Goal: Transaction & Acquisition: Purchase product/service

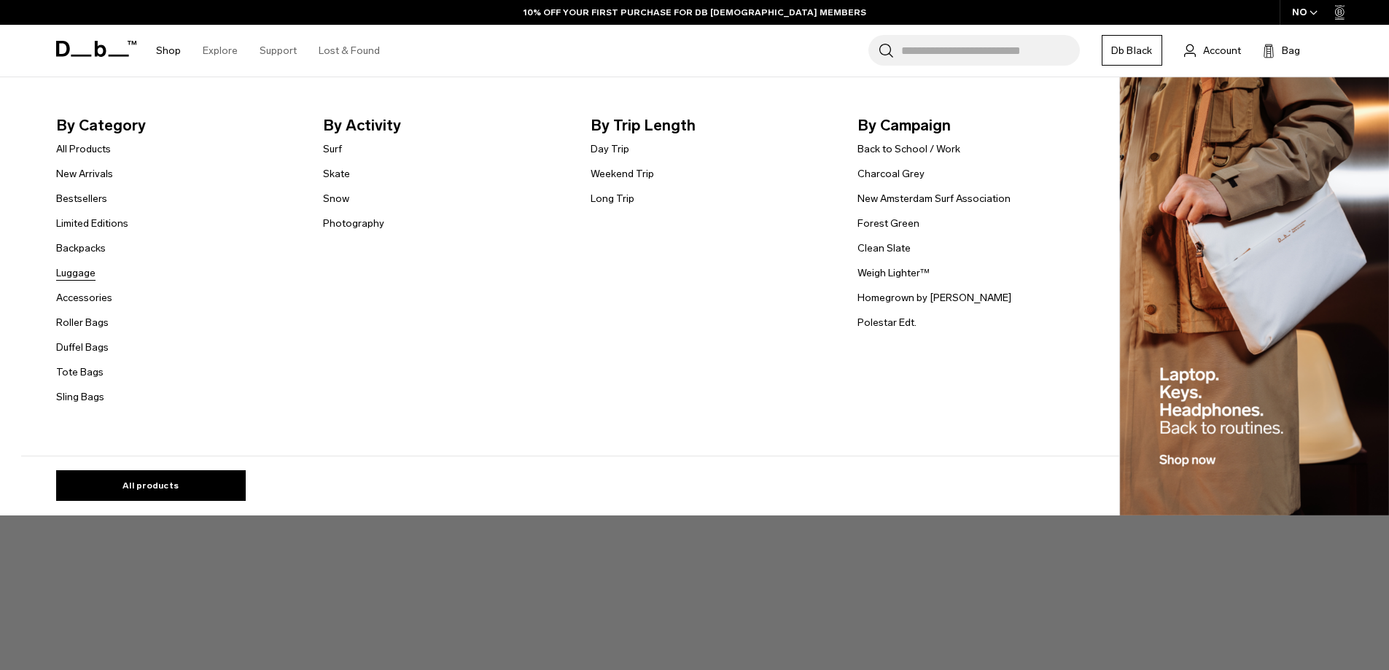
click at [96, 273] on link "Luggage" at bounding box center [75, 272] width 39 height 15
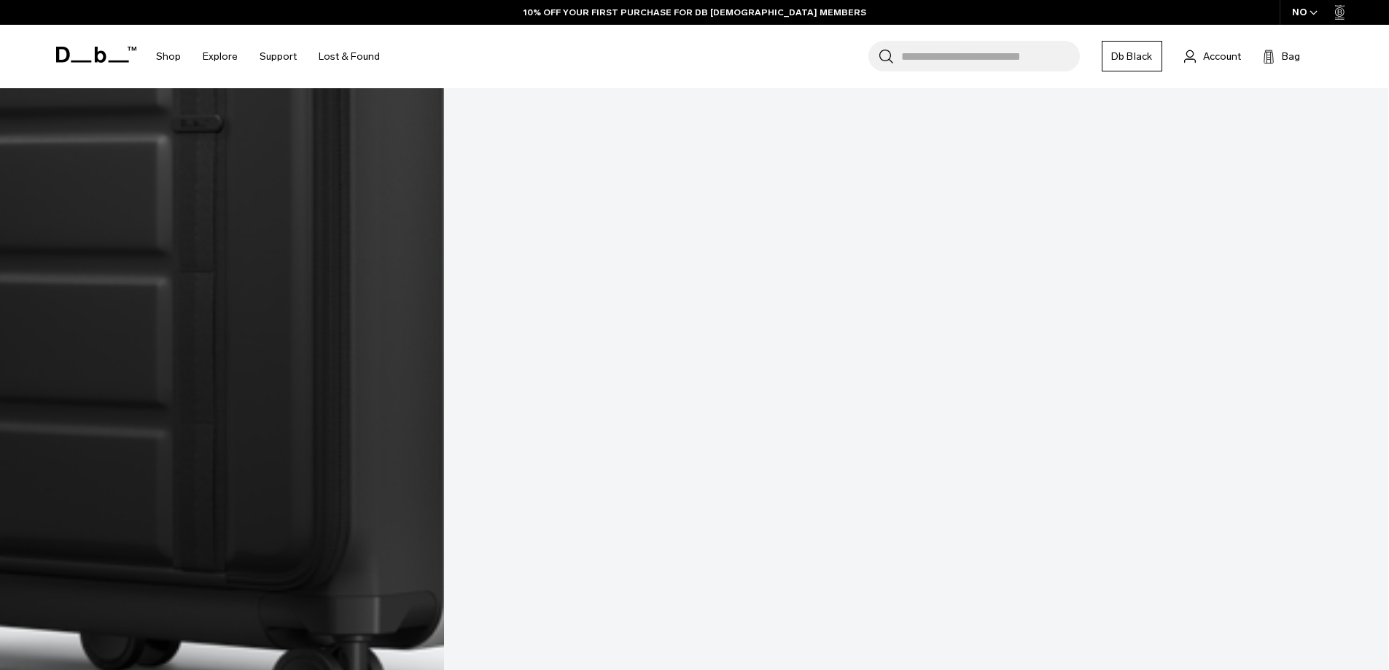
scroll to position [1336, 0]
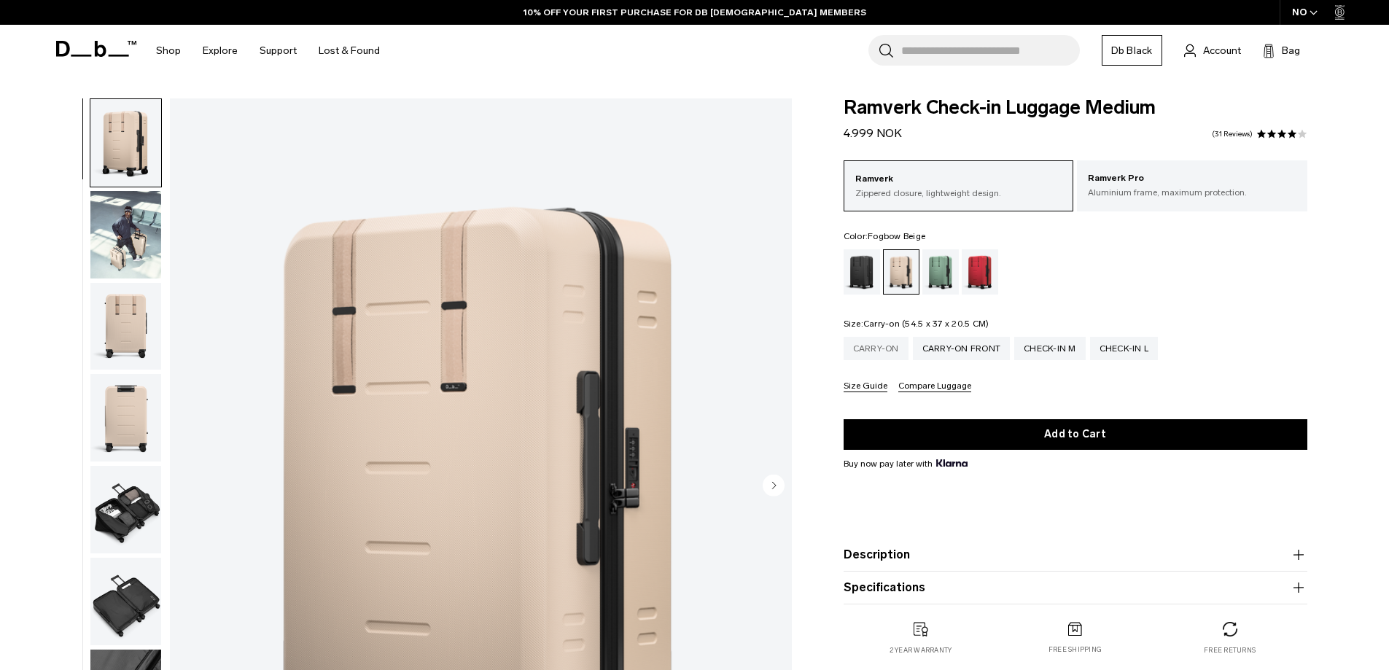
click at [880, 349] on div "Carry-on" at bounding box center [876, 348] width 65 height 23
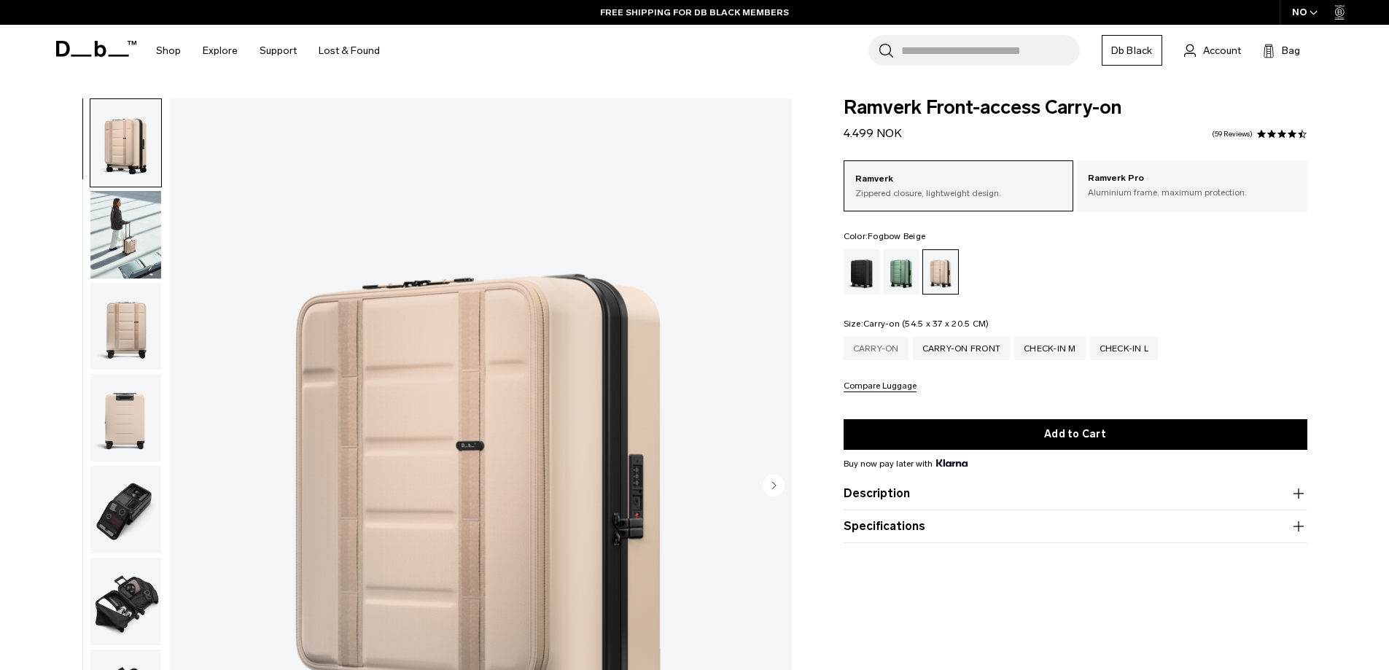
click at [891, 352] on div "Carry-on" at bounding box center [876, 348] width 65 height 23
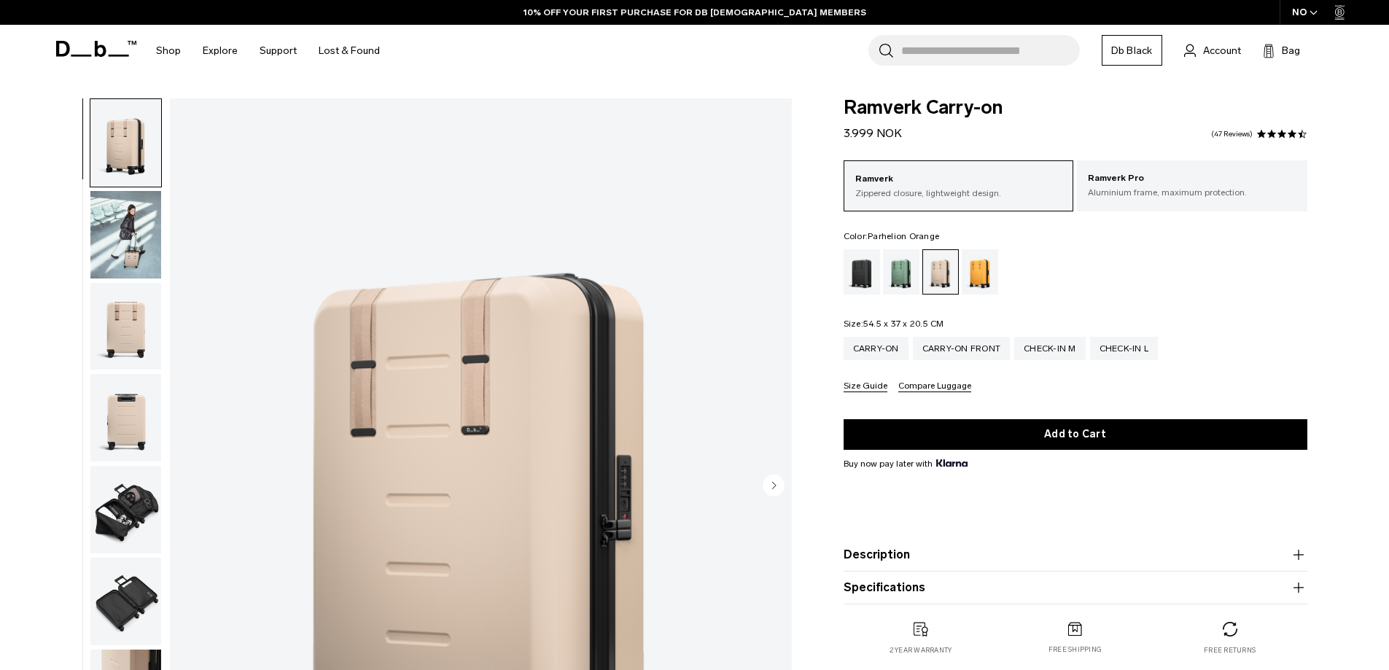
click at [985, 276] on div "Parhelion Orange" at bounding box center [980, 271] width 37 height 45
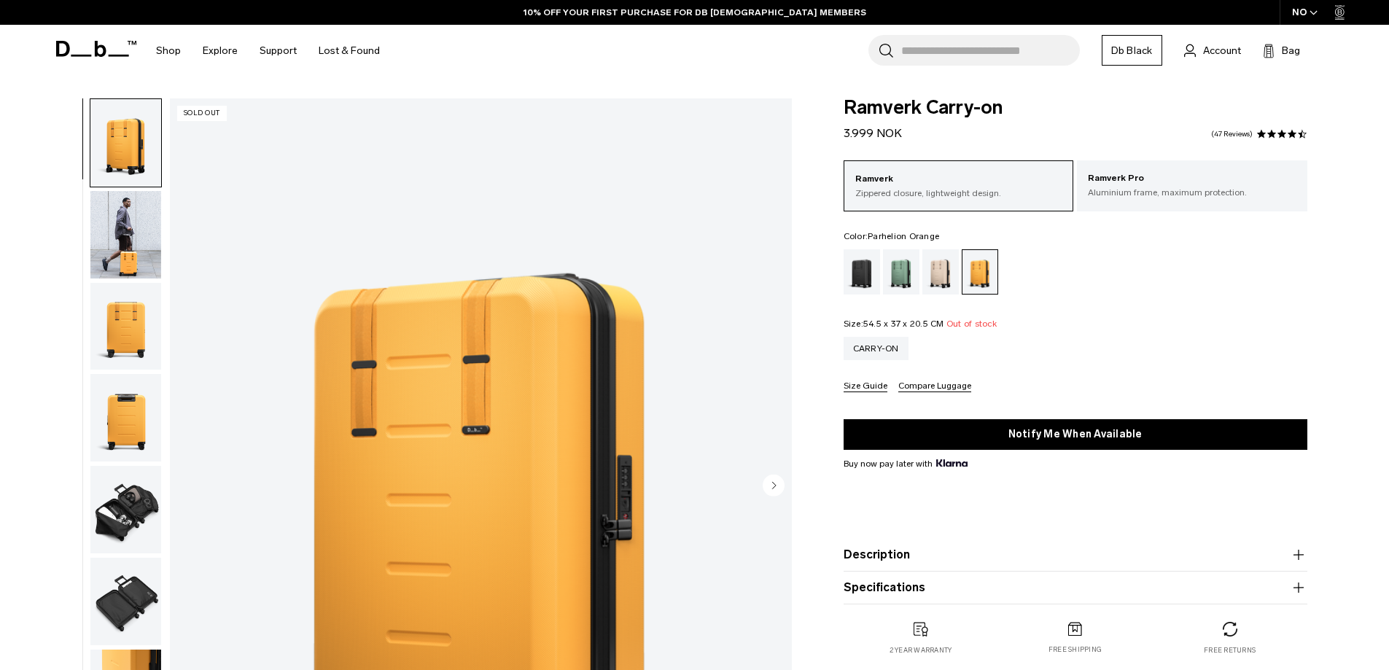
scroll to position [146, 0]
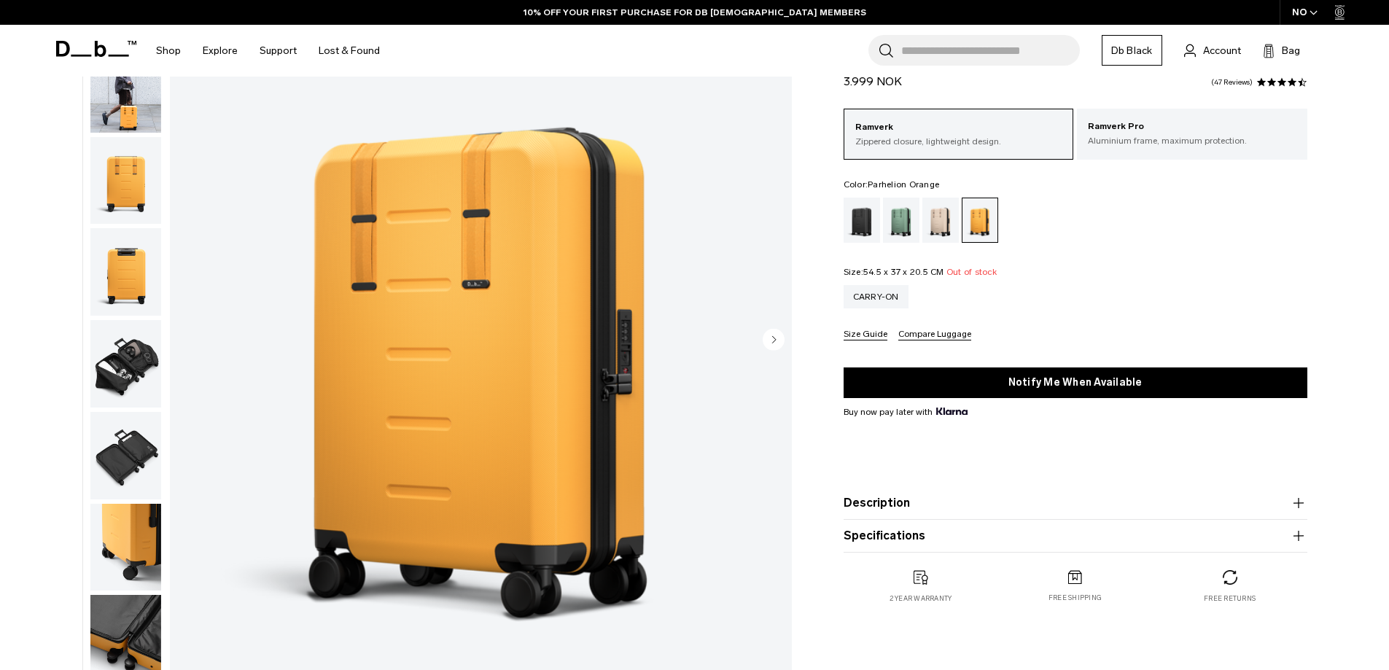
click at [128, 508] on img "button" at bounding box center [125, 548] width 71 height 88
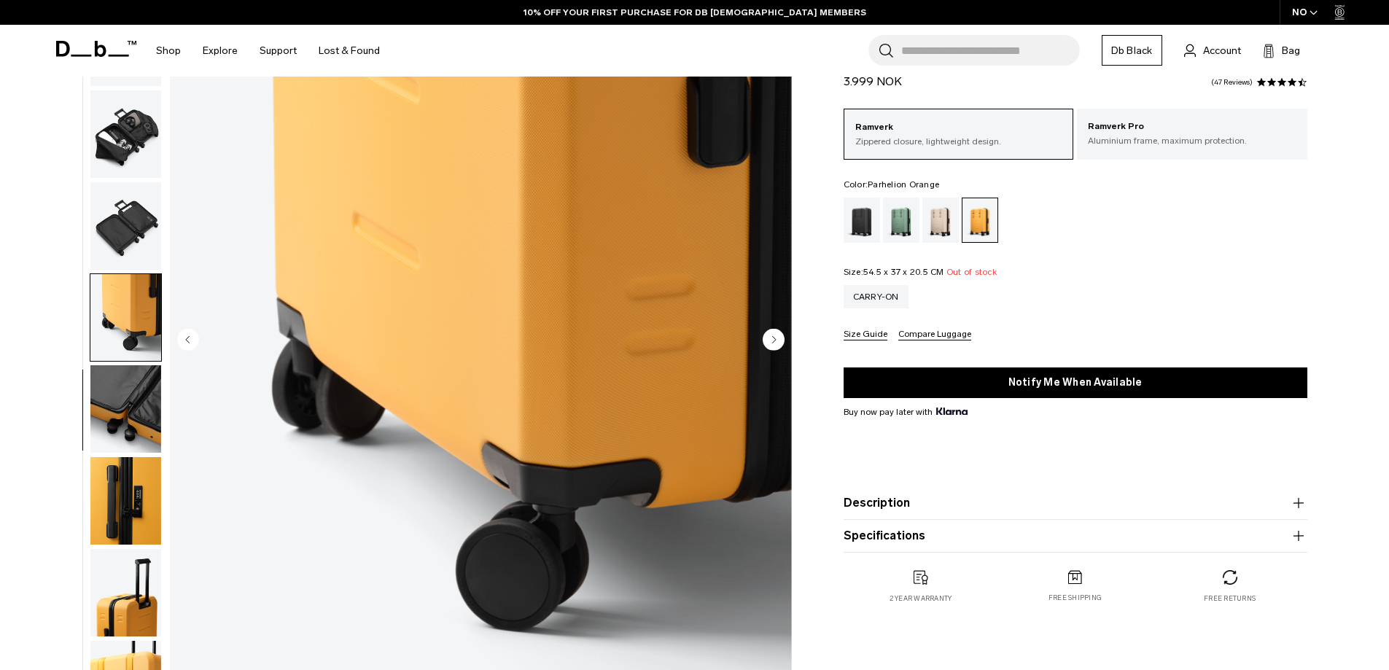
scroll to position [0, 0]
click at [132, 451] on img "button" at bounding box center [125, 409] width 71 height 88
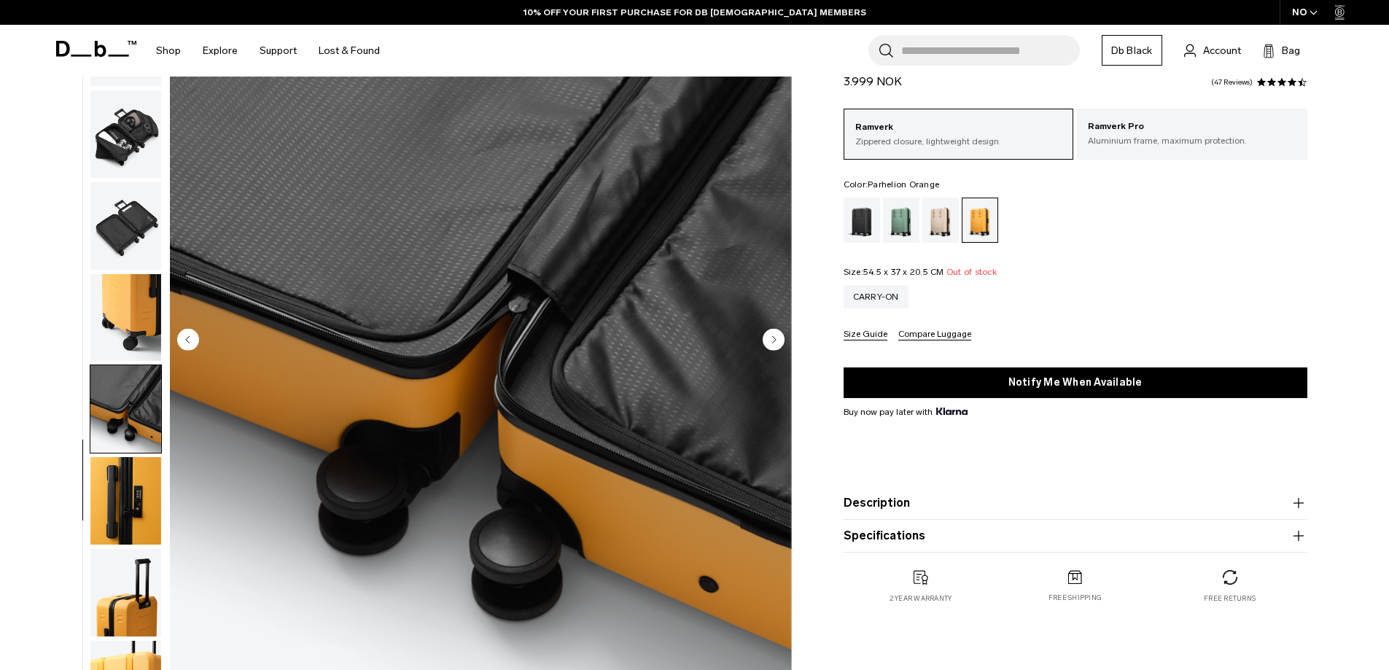
click at [136, 317] on img "button" at bounding box center [125, 318] width 71 height 88
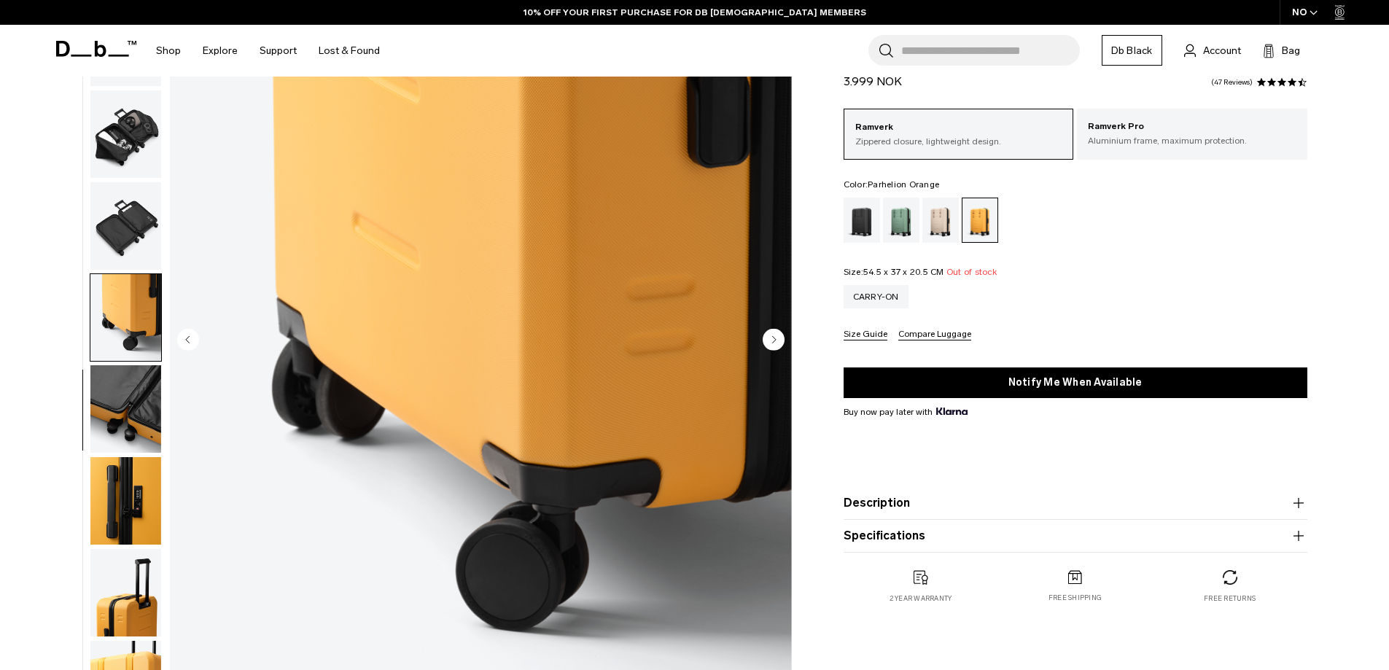
click at [132, 223] on img "button" at bounding box center [125, 226] width 71 height 88
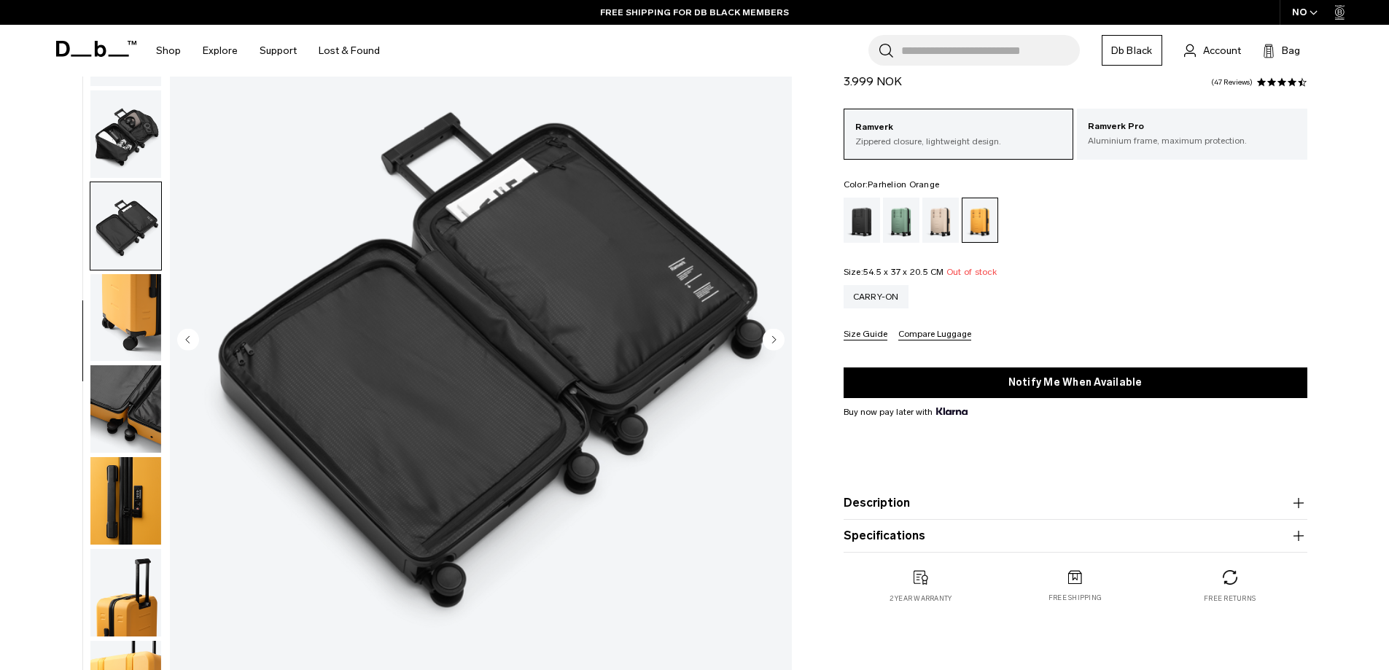
click at [144, 139] on img "button" at bounding box center [125, 134] width 71 height 88
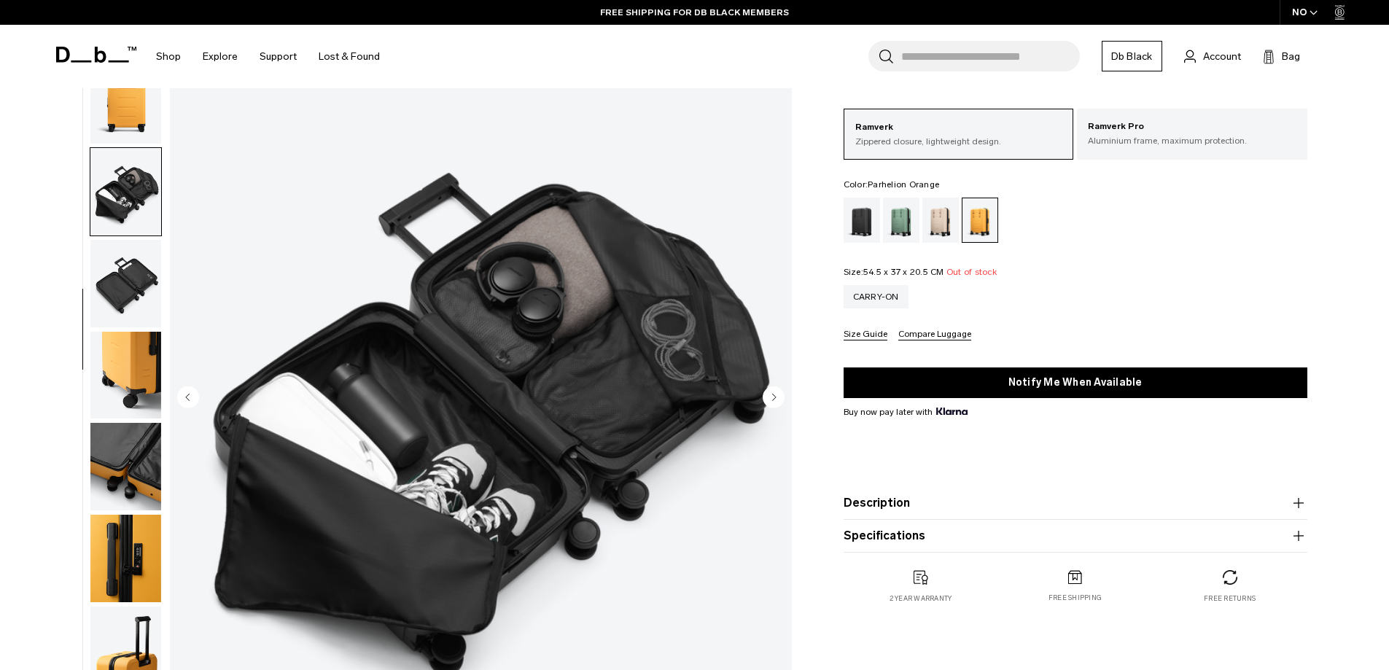
scroll to position [73, 0]
